Goal: Task Accomplishment & Management: Use online tool/utility

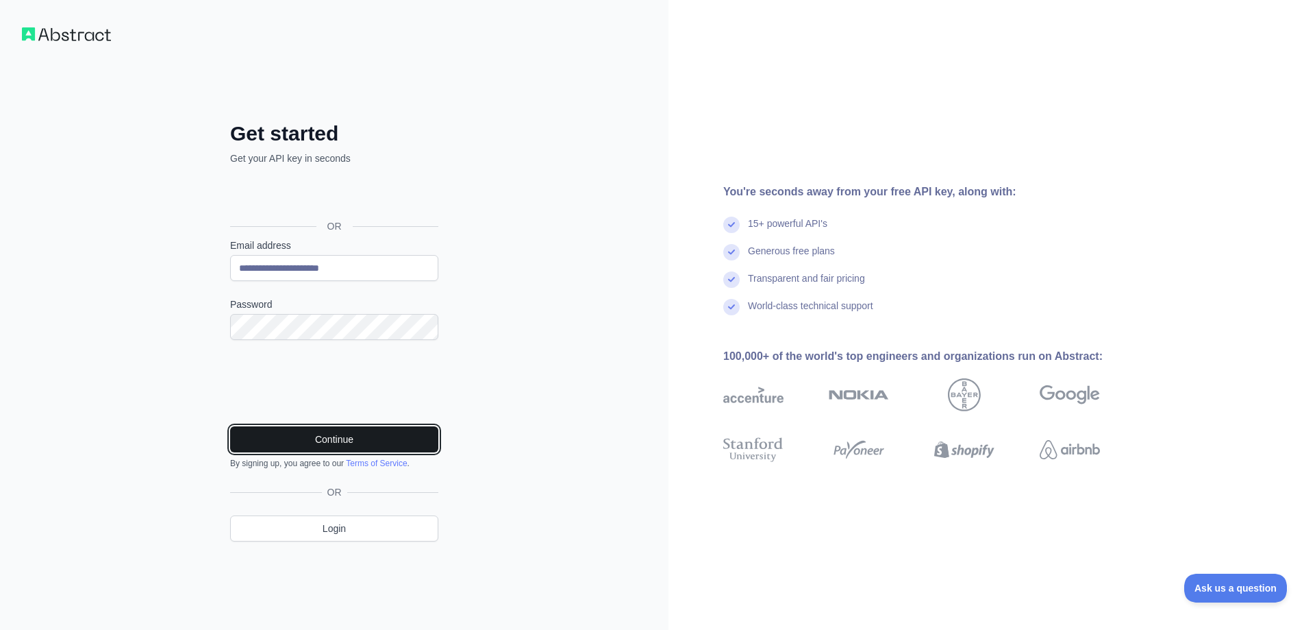
click at [303, 434] on button "Continue" at bounding box center [334, 439] width 208 height 26
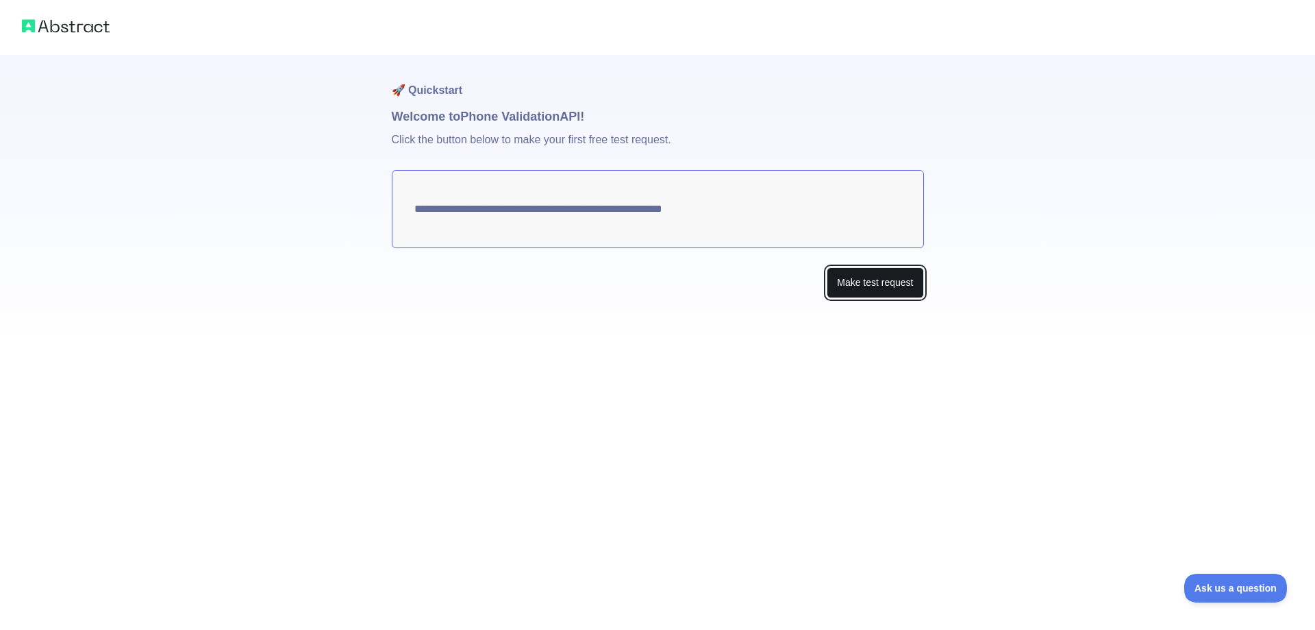
click at [862, 287] on button "Make test request" at bounding box center [875, 282] width 97 height 31
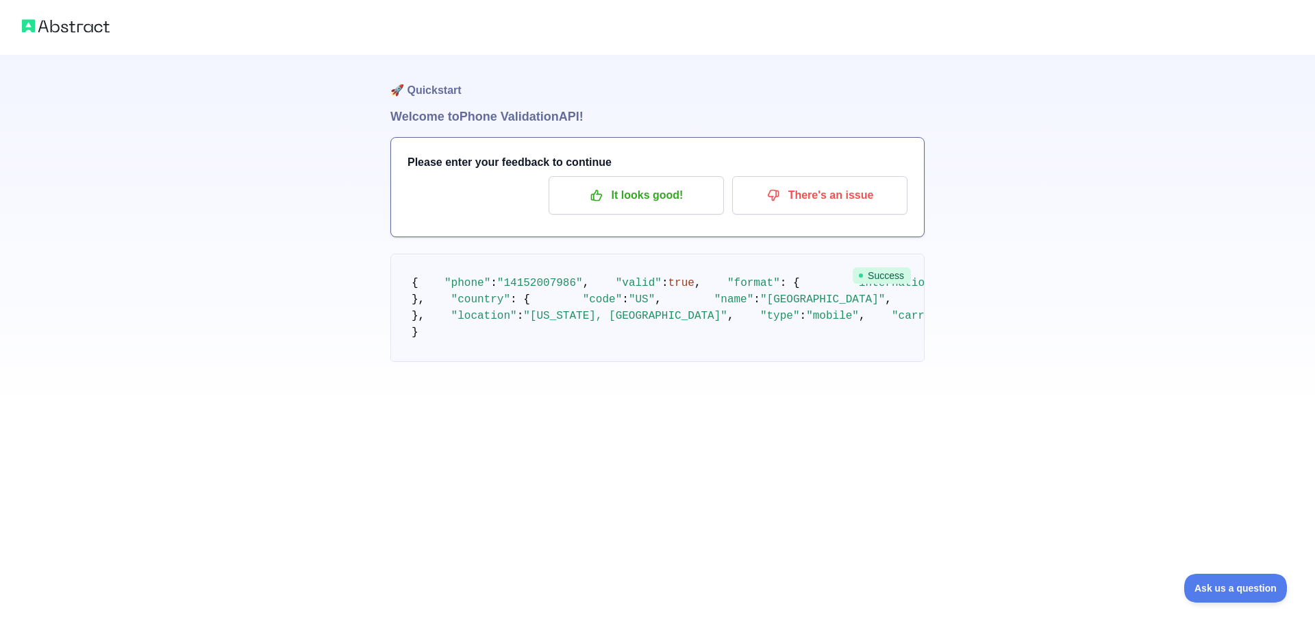
click at [536, 289] on span ""14152007986"" at bounding box center [540, 283] width 86 height 12
click at [958, 289] on span ""[PHONE_NUMBER]"" at bounding box center [1010, 283] width 105 height 12
click at [1175, 289] on span ""[PHONE_NUMBER]"" at bounding box center [1227, 283] width 105 height 12
drag, startPoint x: 603, startPoint y: 367, endPoint x: 517, endPoint y: 363, distance: 85.7
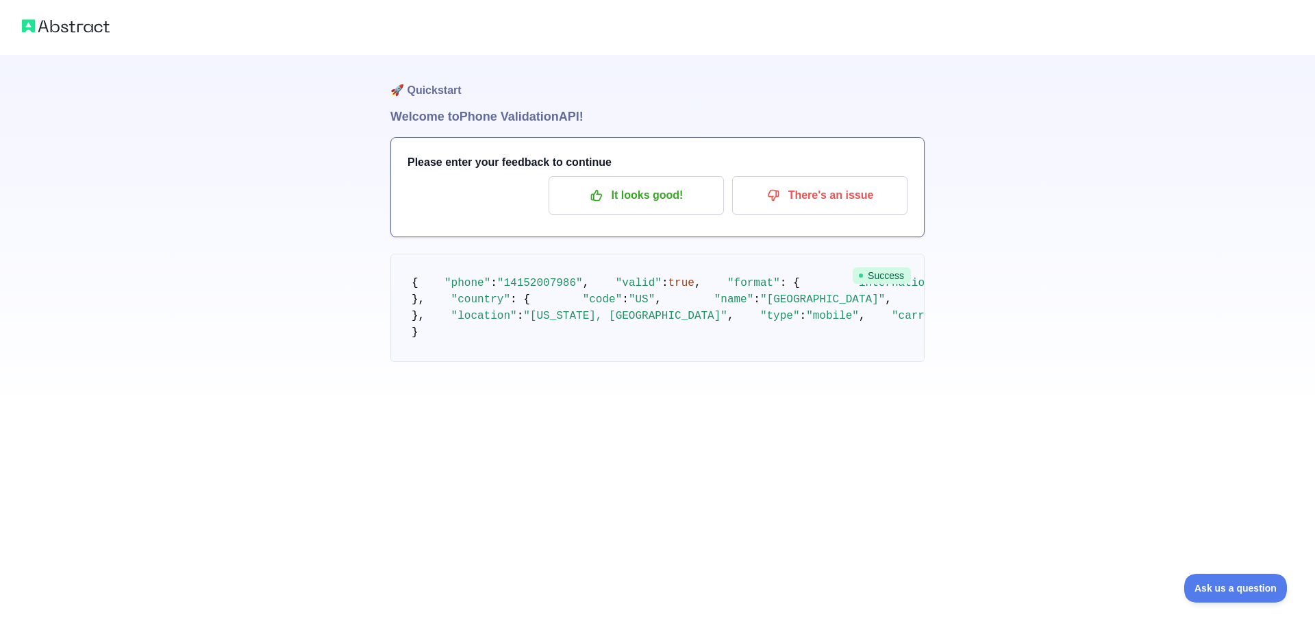
click at [1175, 289] on span ""[PHONE_NUMBER]"" at bounding box center [1227, 283] width 105 height 12
copy span "[PHONE_NUMBER]"
click at [788, 362] on pre "{ "phone" : "[PHONE_NUMBER]" , "valid" : true , "format" : { "international" : …" at bounding box center [657, 307] width 534 height 108
